Goal: Information Seeking & Learning: Learn about a topic

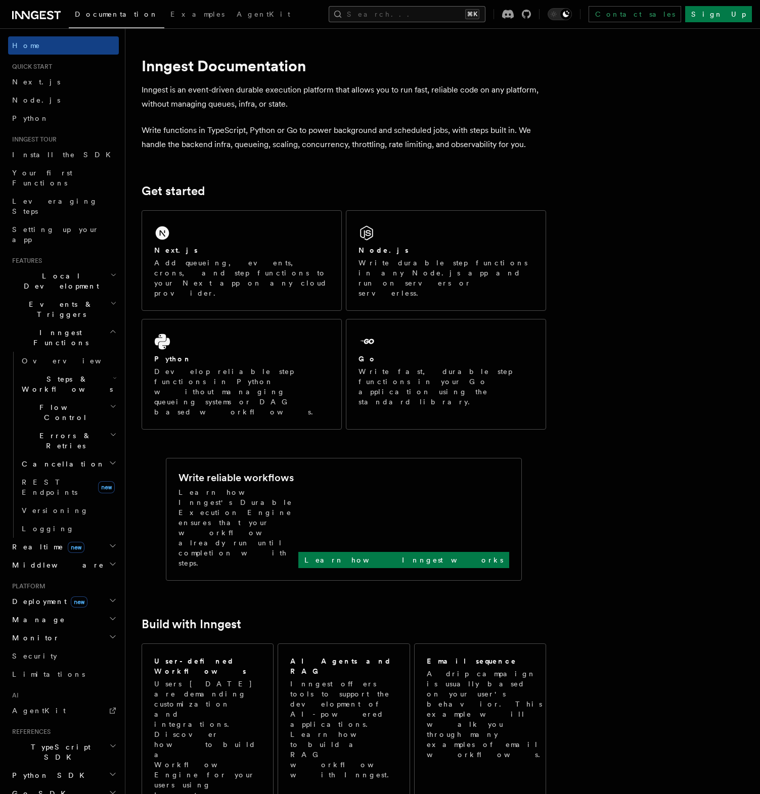
click at [426, 13] on button "Search... ⌘K" at bounding box center [407, 14] width 157 height 16
click at [48, 81] on link "Next.js" at bounding box center [63, 82] width 111 height 18
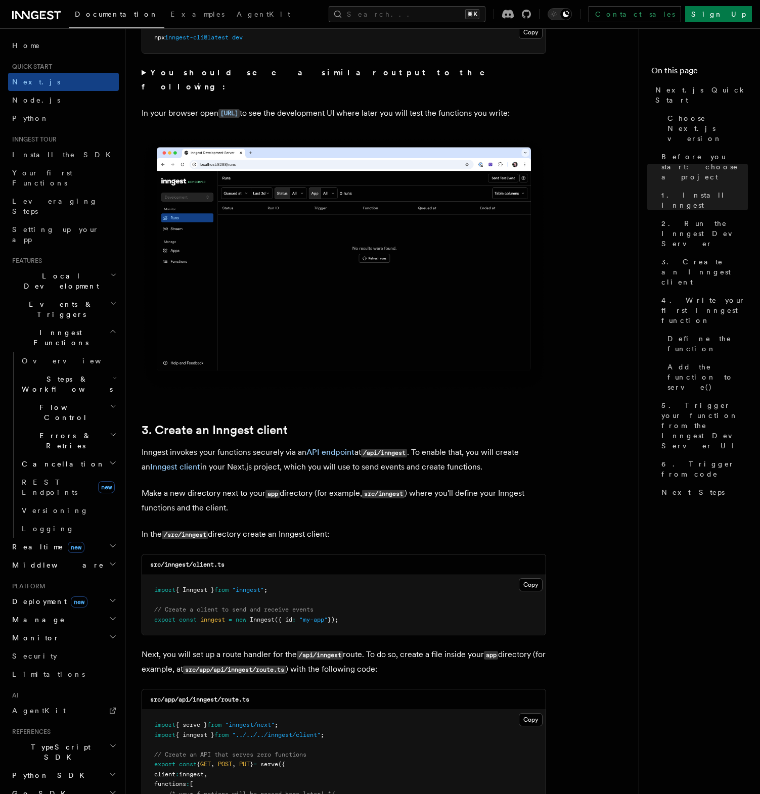
scroll to position [811, 0]
click at [684, 459] on span "6. Trigger from code" at bounding box center [704, 469] width 86 height 20
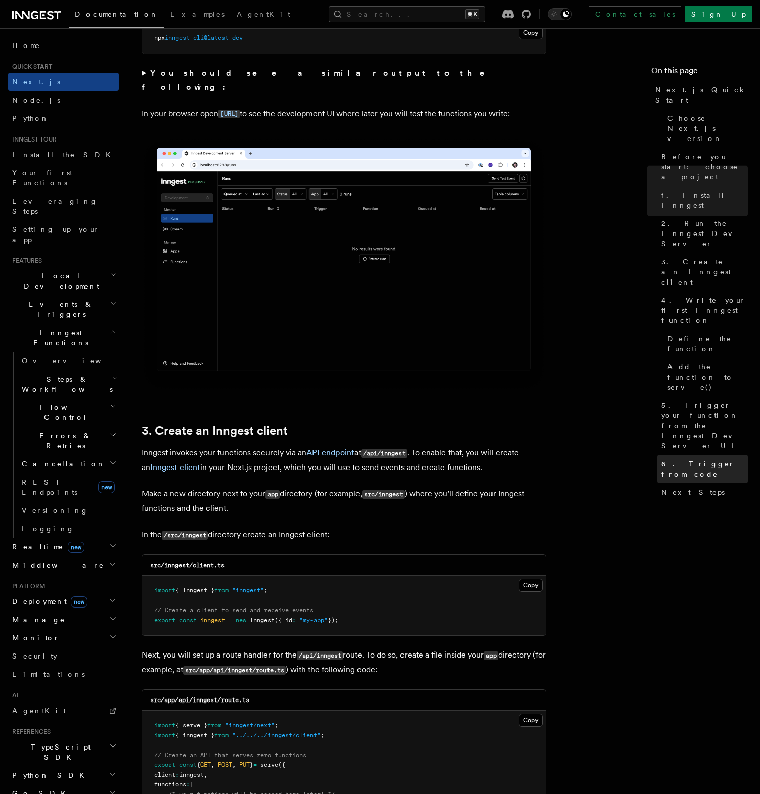
scroll to position [5100, 0]
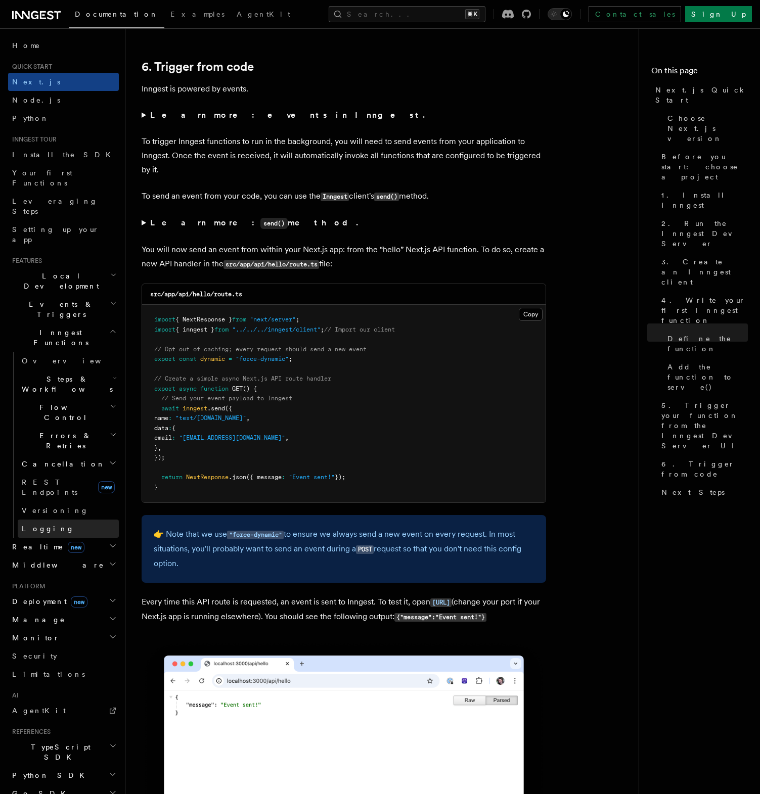
click at [82, 520] on link "Logging" at bounding box center [68, 529] width 101 height 18
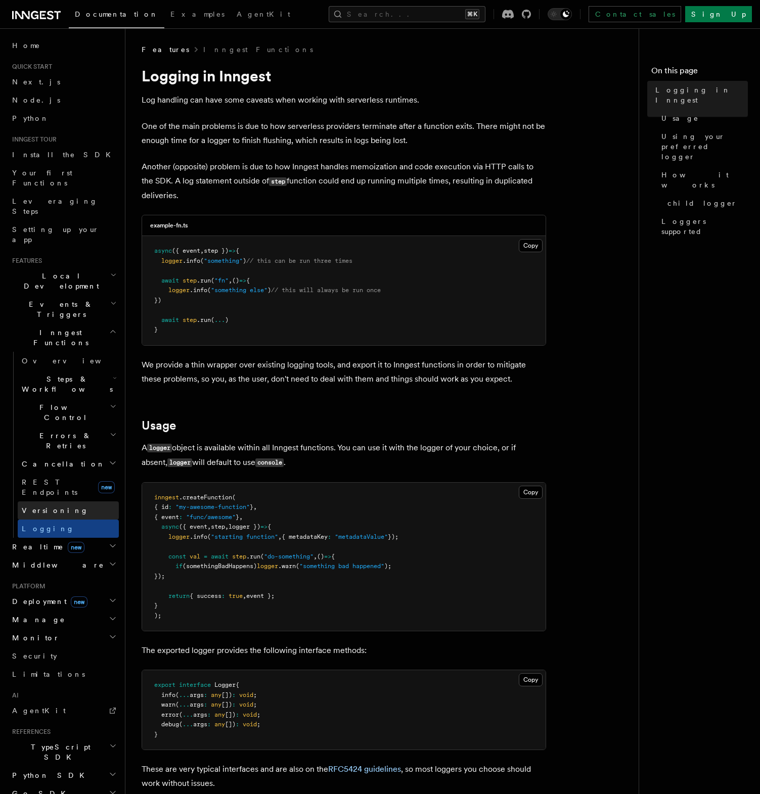
click at [76, 502] on link "Versioning" at bounding box center [68, 511] width 101 height 18
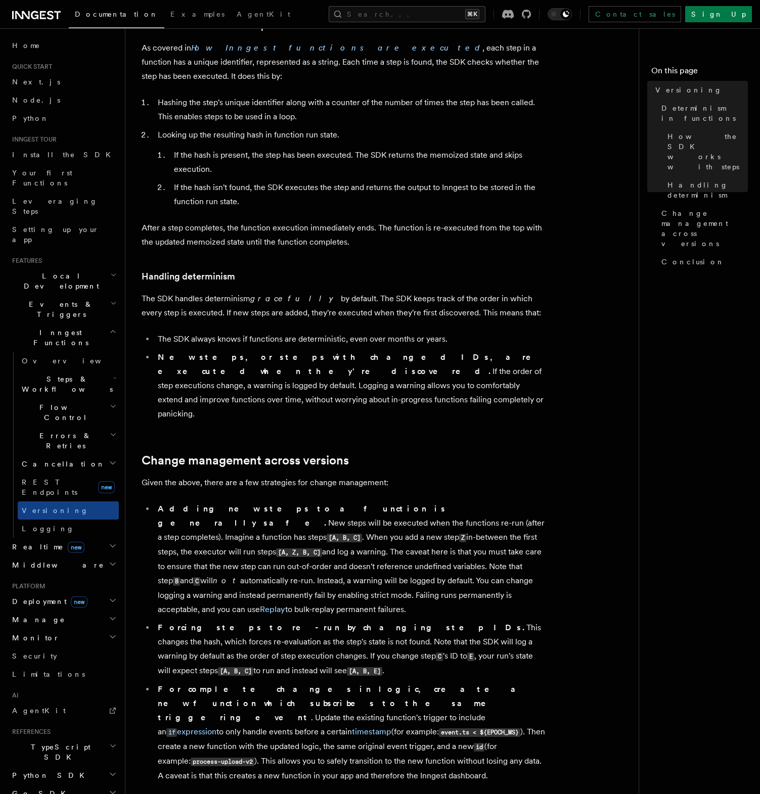
scroll to position [284, 0]
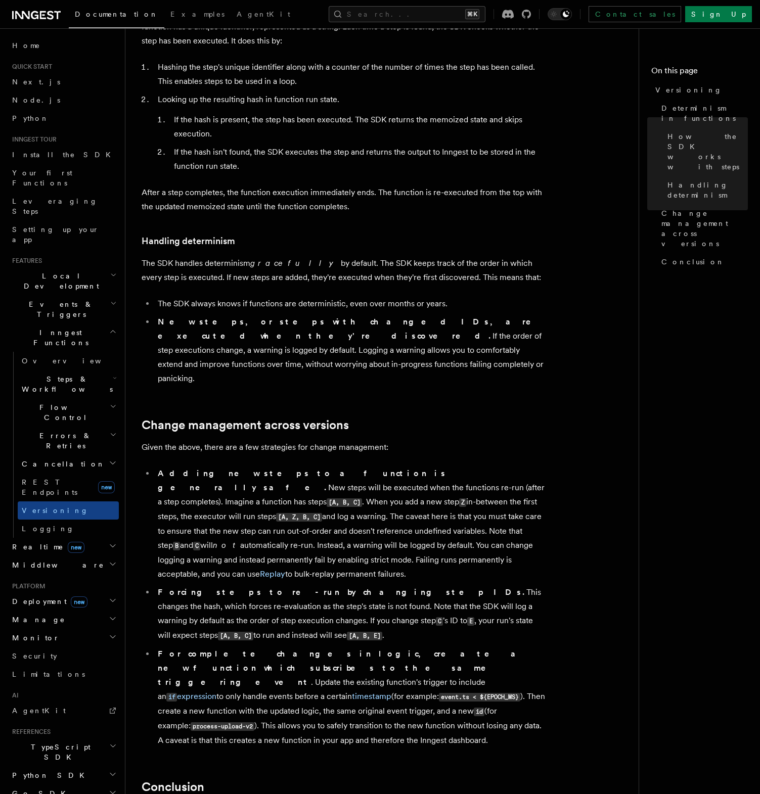
click at [33, 597] on span "Deployment new" at bounding box center [47, 602] width 79 height 10
click at [56, 634] on span "Environments & Apps" at bounding box center [65, 643] width 87 height 18
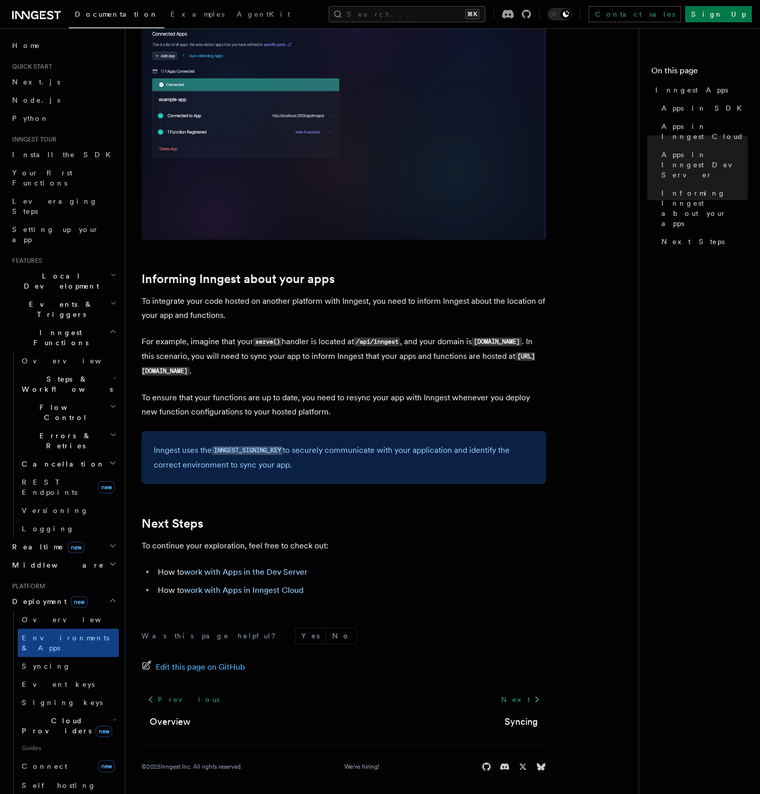
scroll to position [1293, 0]
